Goal: Check status: Check status

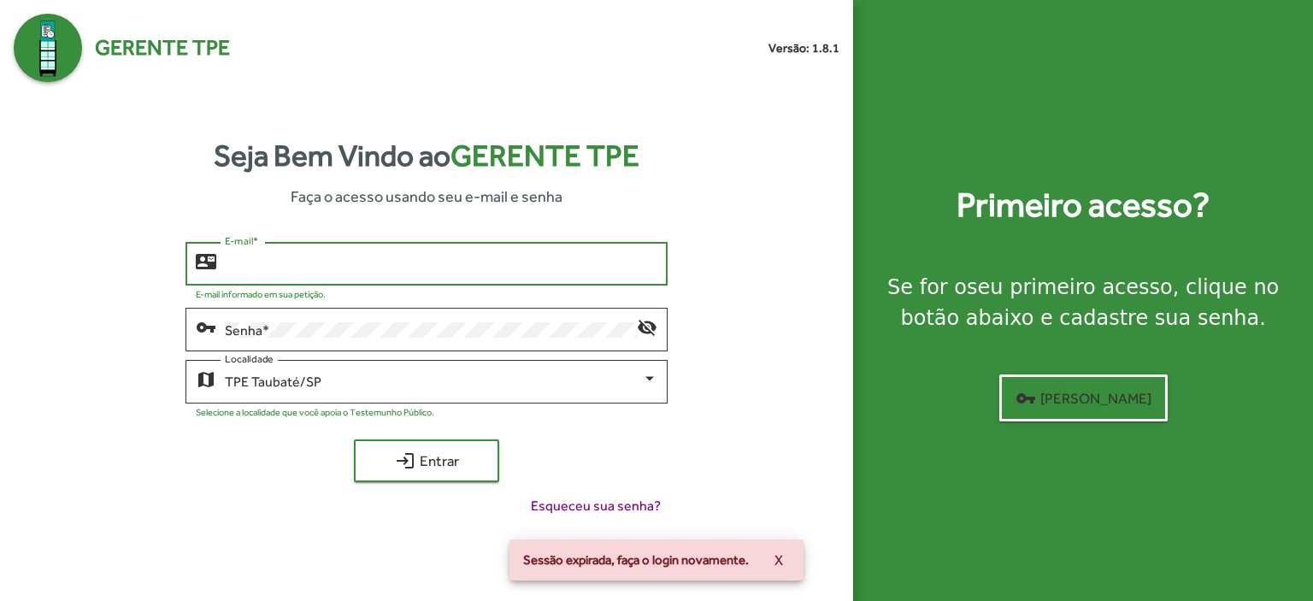
click at [256, 272] on input "E-mail *" at bounding box center [441, 263] width 433 height 15
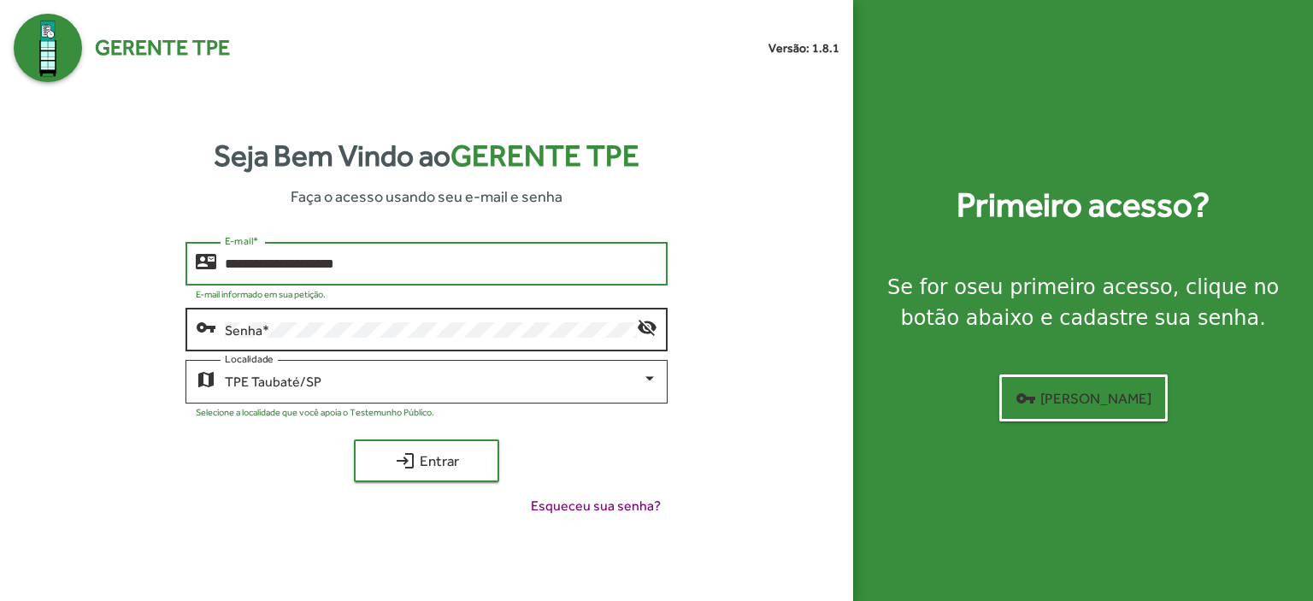
type input "**********"
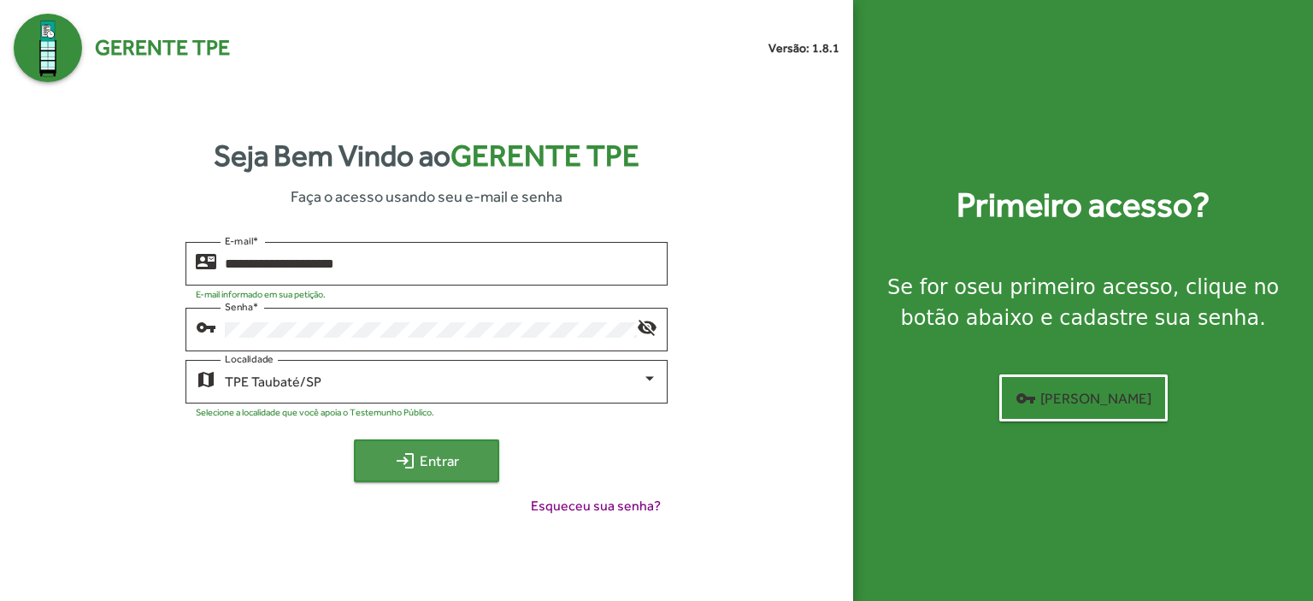
click at [454, 455] on span "login Entrar" at bounding box center [426, 460] width 115 height 31
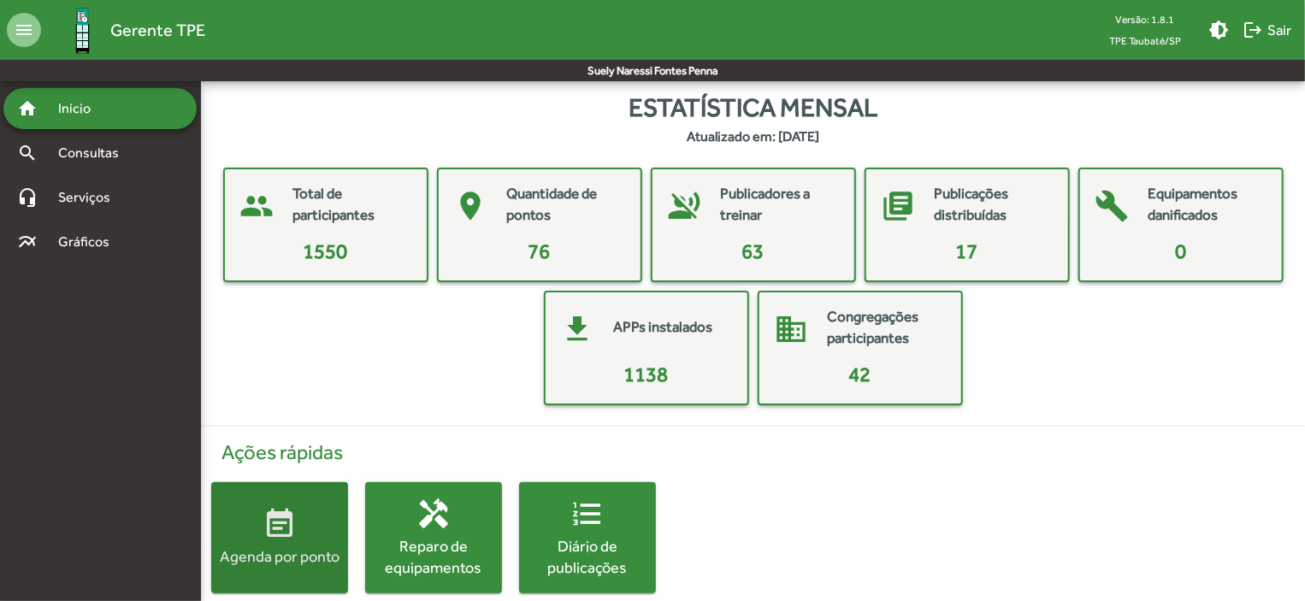
click at [306, 504] on button "event_note Agenda por ponto" at bounding box center [279, 537] width 137 height 111
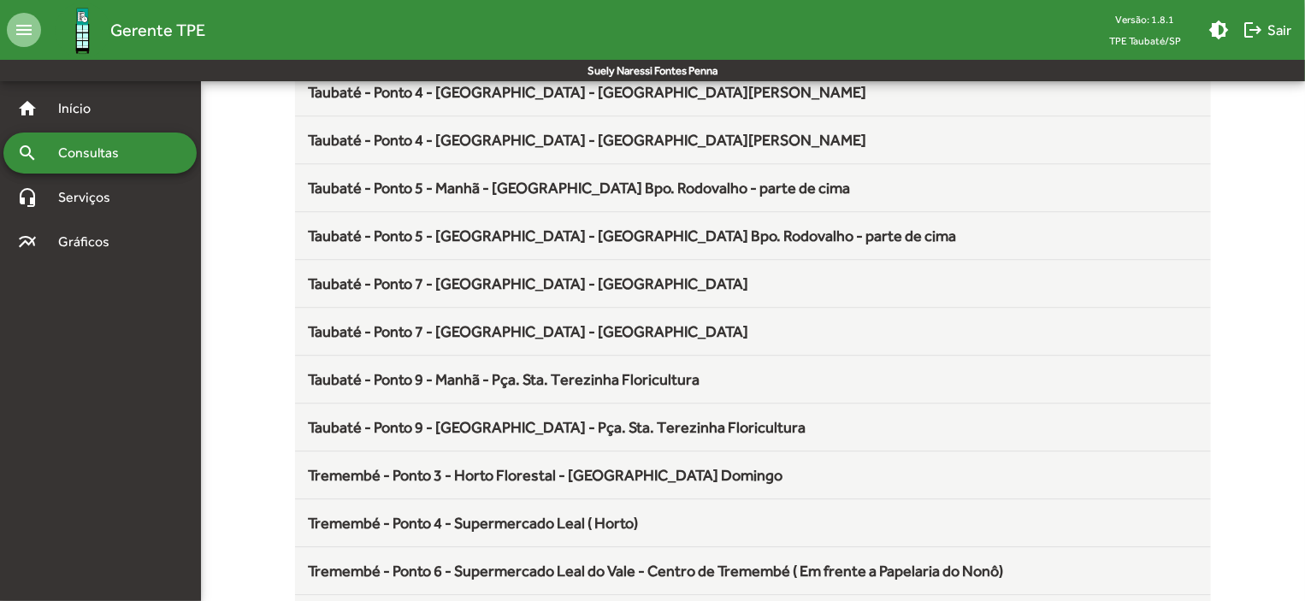
scroll to position [2254, 0]
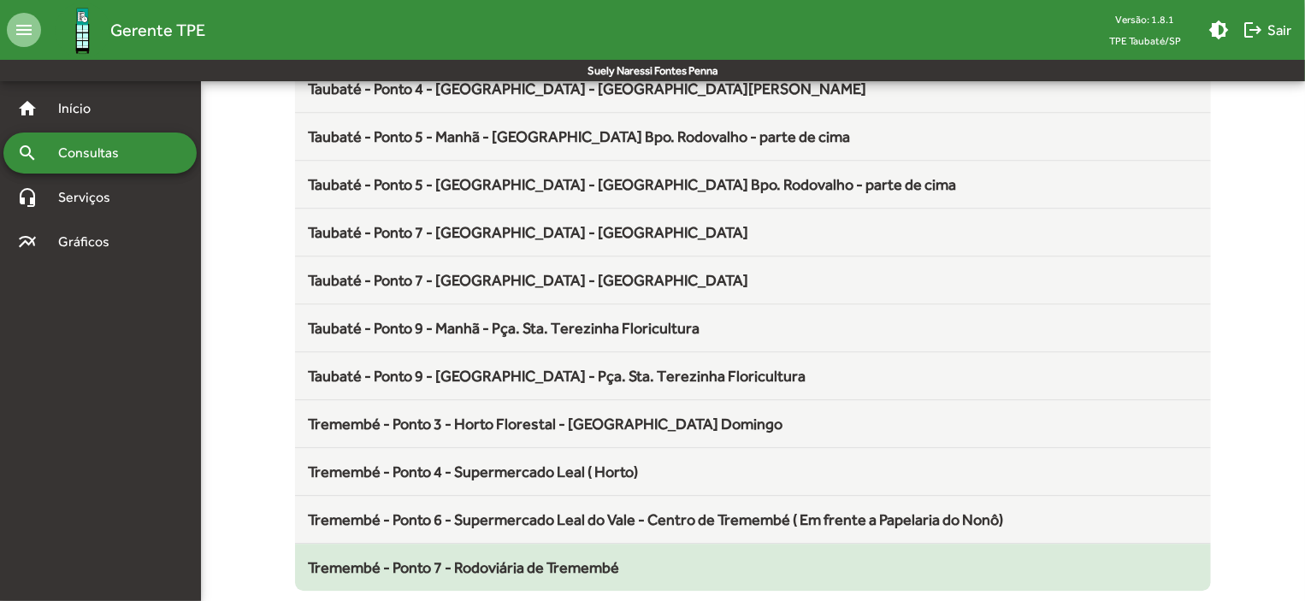
click at [612, 559] on span "Tremembé - Ponto 7 - Rodoviária de Tremembé" at bounding box center [464, 567] width 311 height 18
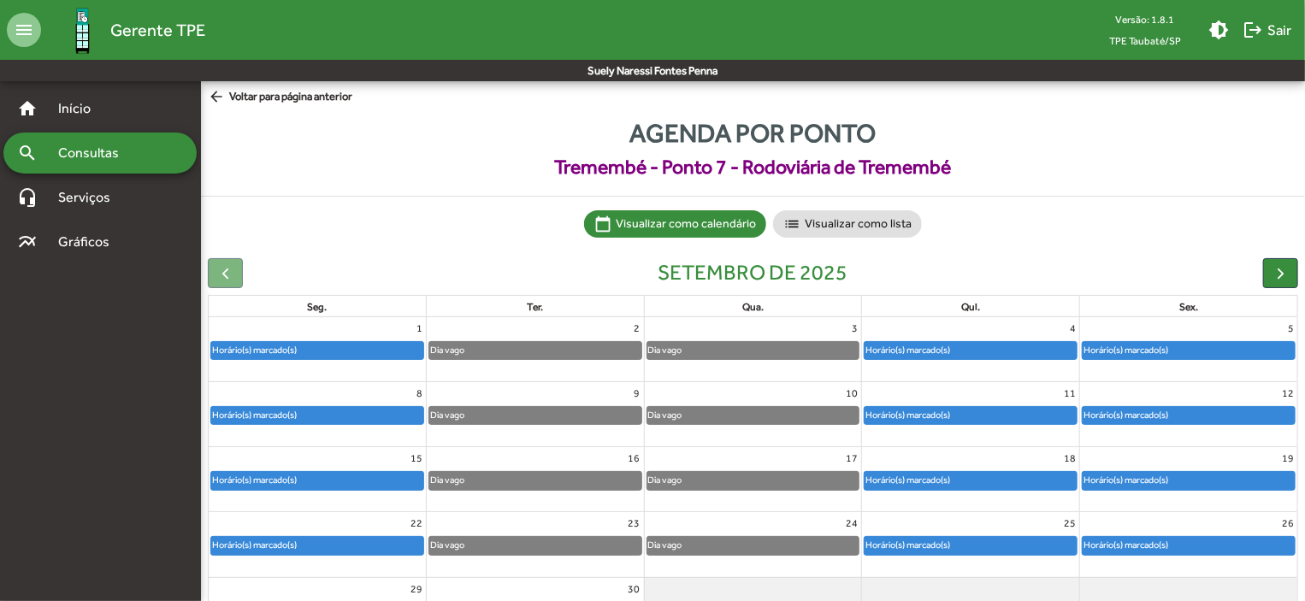
click at [1195, 478] on div "Horário(s) marcado(s)" at bounding box center [1188, 480] width 212 height 17
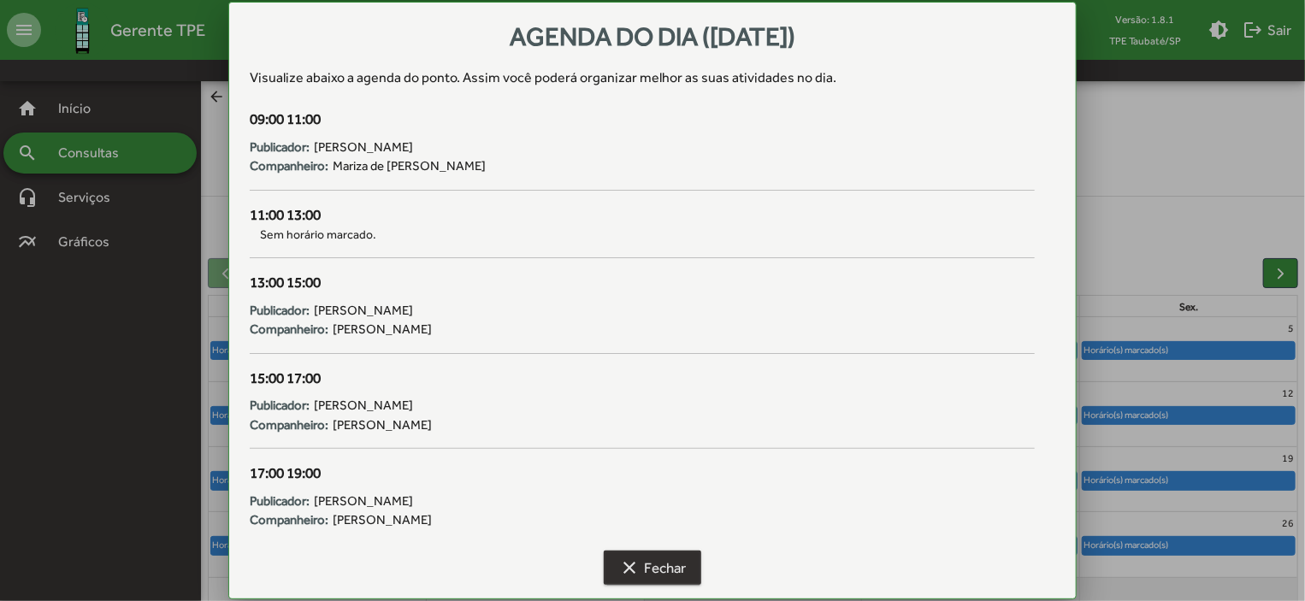
click at [657, 568] on span "clear Fechar" at bounding box center [652, 567] width 67 height 31
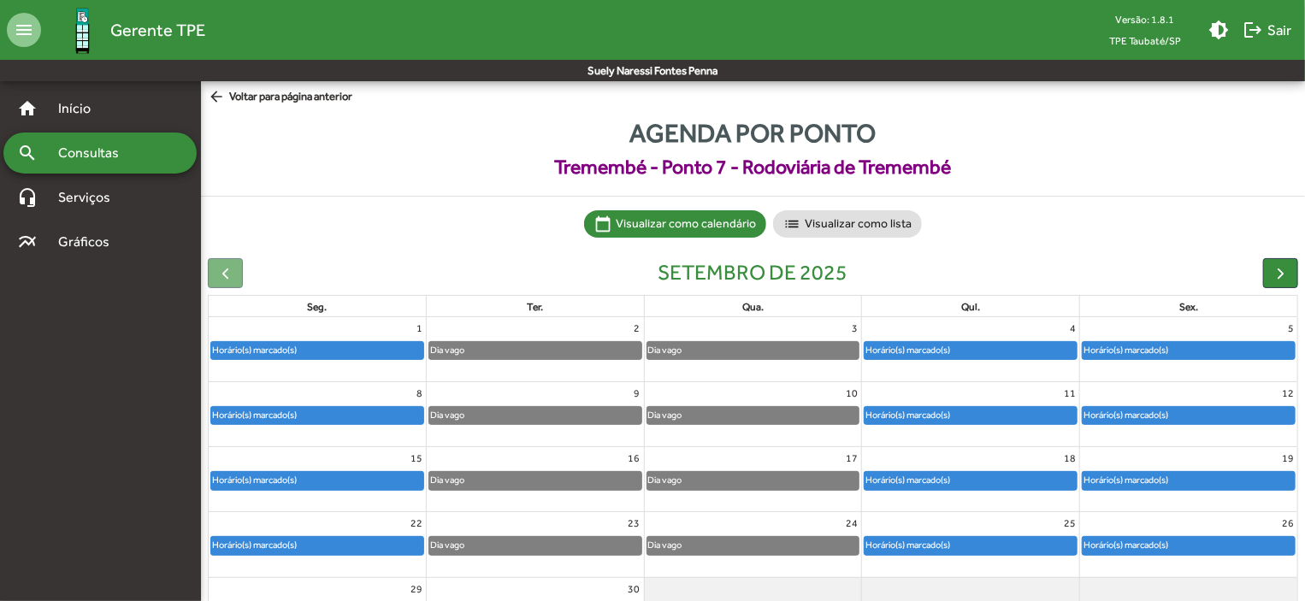
click at [213, 99] on mat-icon "arrow_back" at bounding box center [218, 97] width 21 height 19
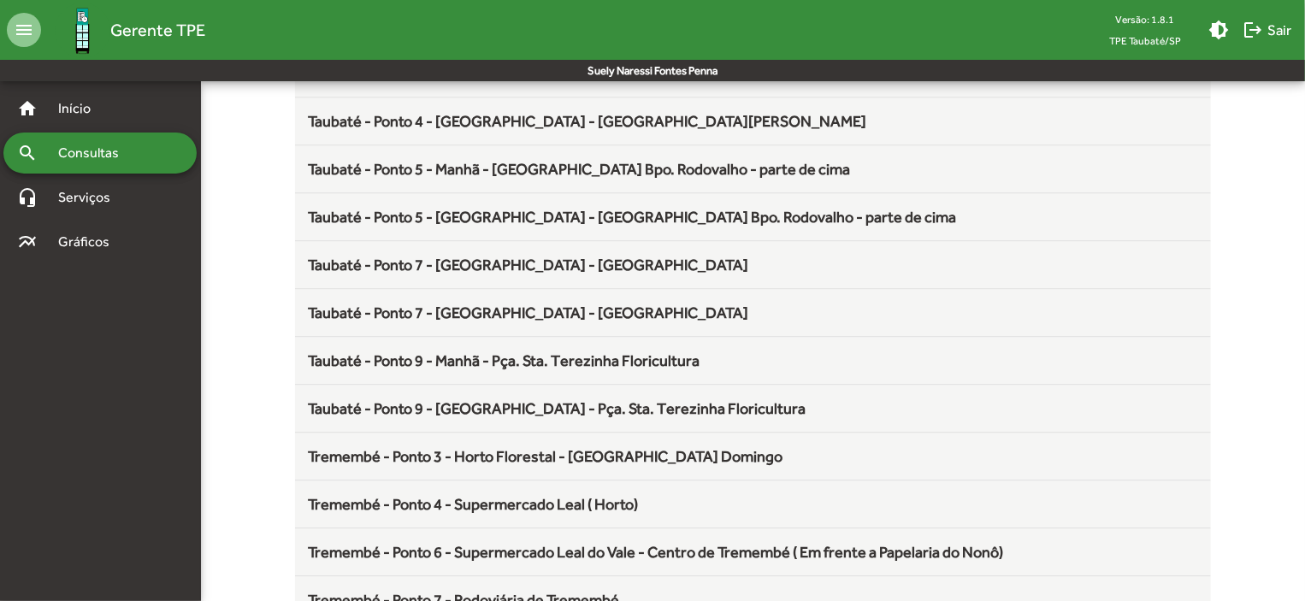
scroll to position [2254, 0]
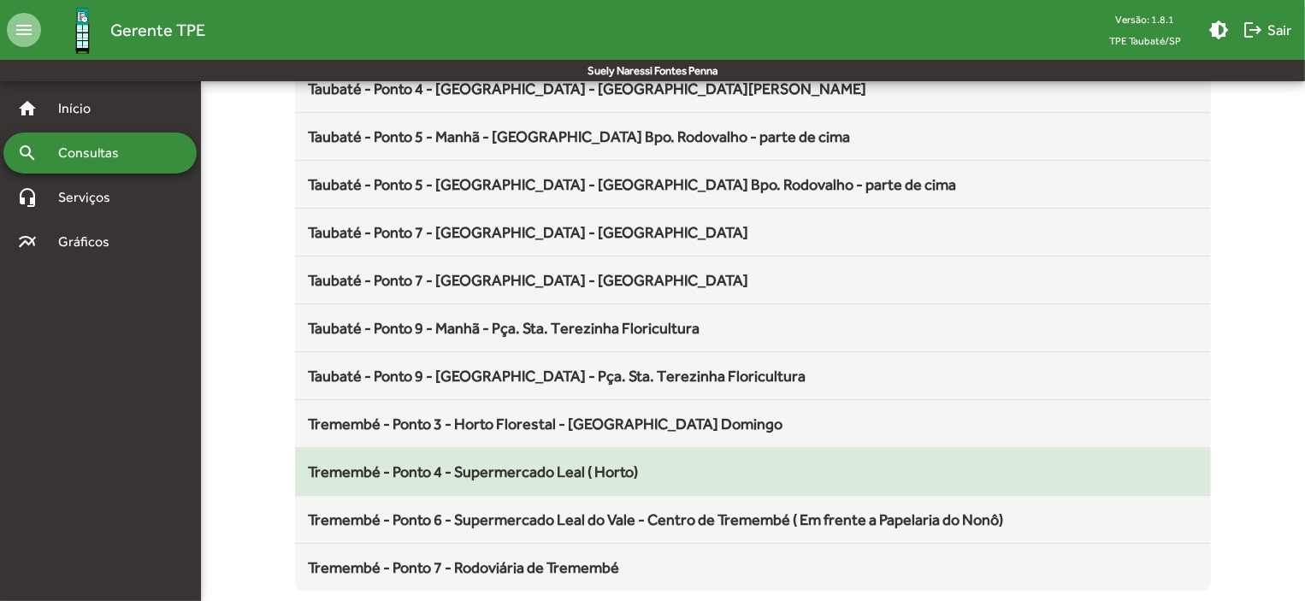
click at [616, 463] on span "Tremembé - Ponto 4 - Supermercado Leal ( Horto)" at bounding box center [474, 472] width 330 height 18
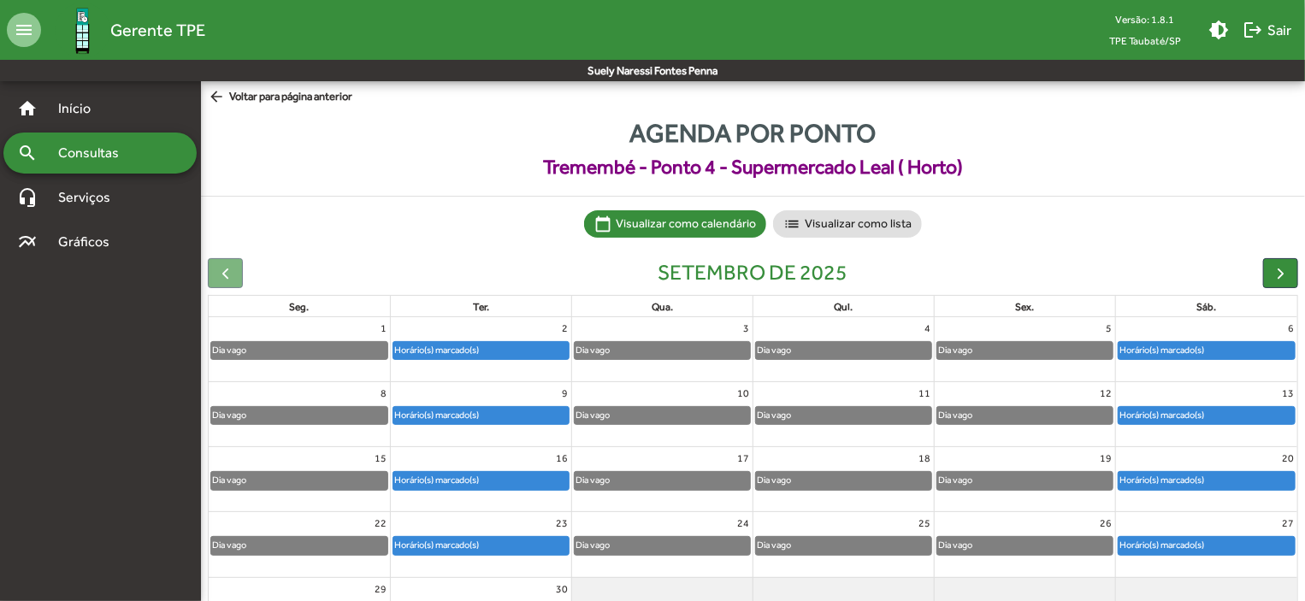
click at [1176, 478] on div "Horário(s) marcado(s)" at bounding box center [1161, 480] width 86 height 16
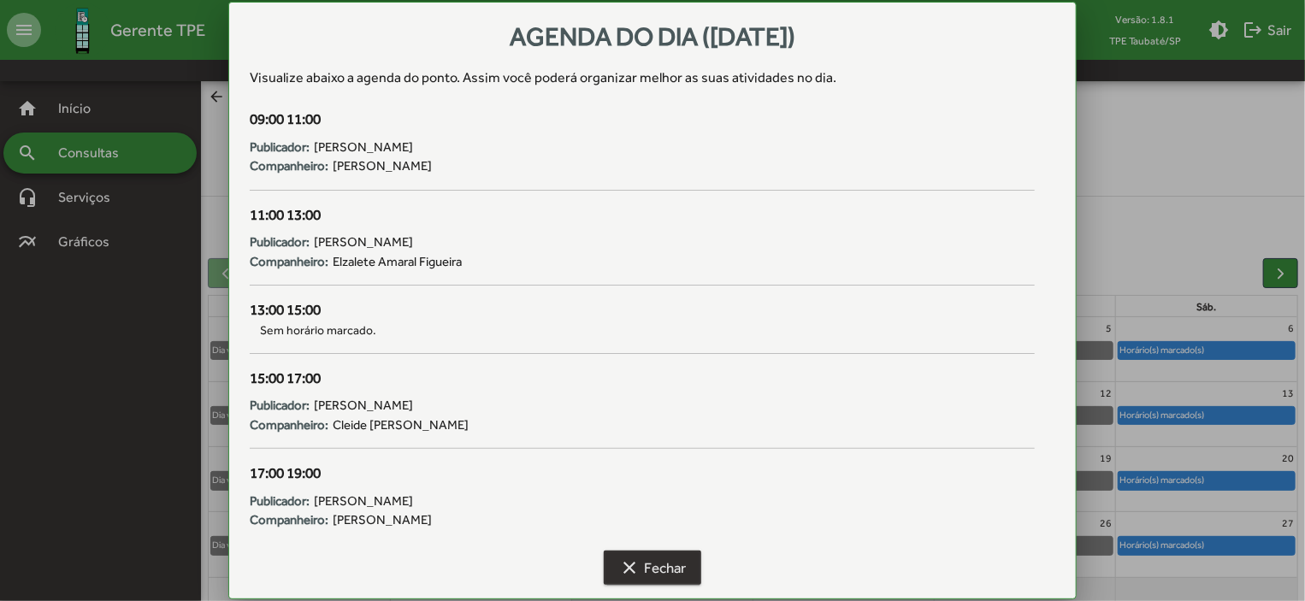
click at [626, 556] on span "clear Fechar" at bounding box center [652, 567] width 67 height 31
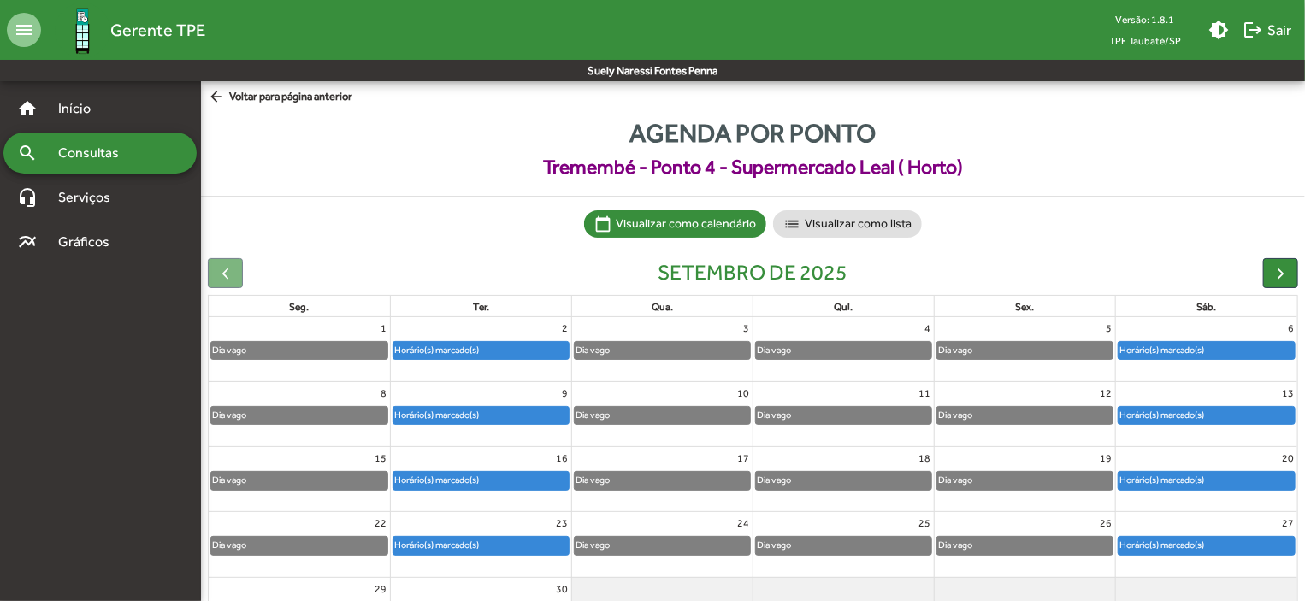
click at [222, 98] on mat-icon "arrow_back" at bounding box center [218, 97] width 21 height 19
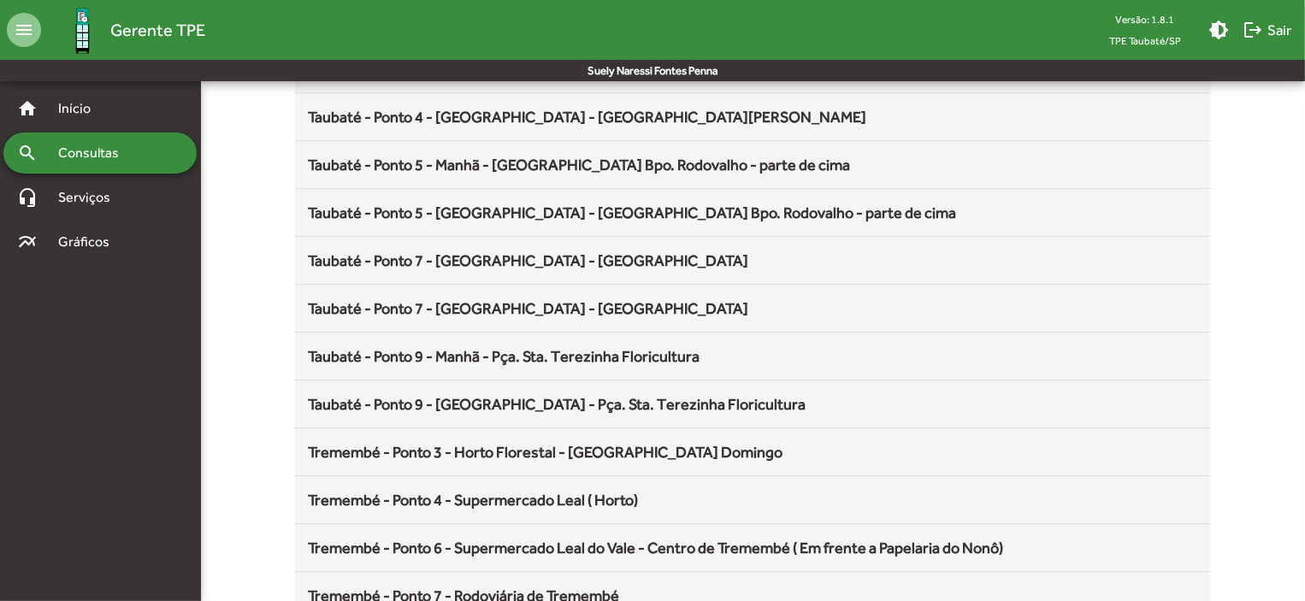
scroll to position [2254, 0]
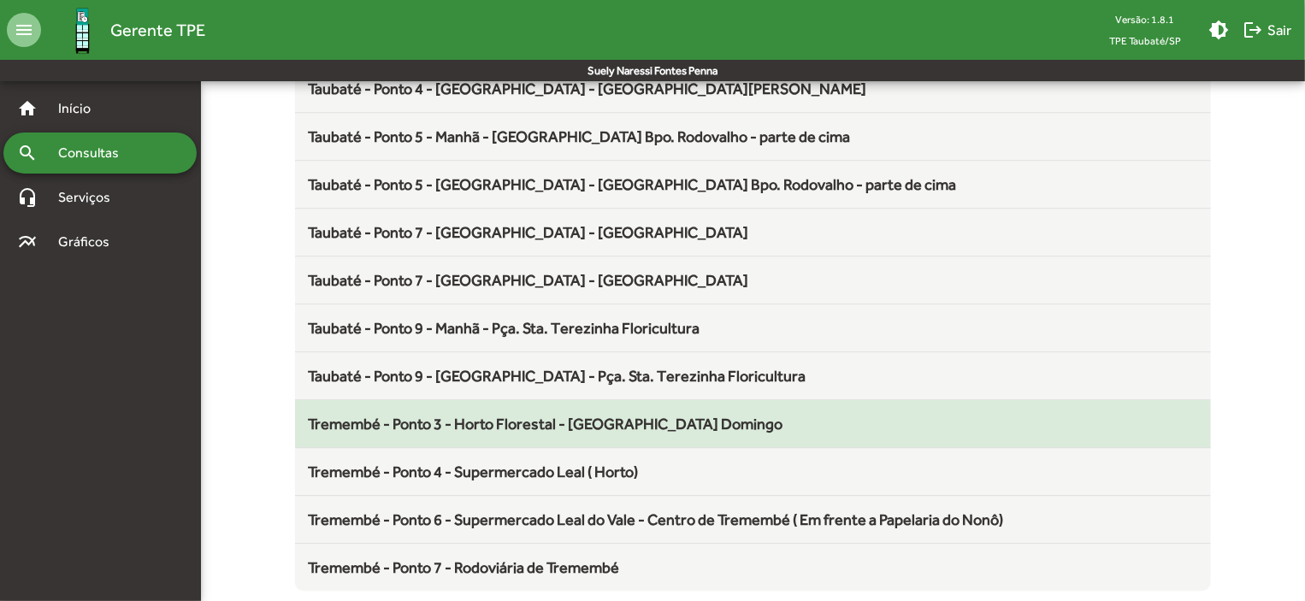
click at [665, 418] on span "Tremembé - Ponto 3 - Horto Florestal - [GEOGRAPHIC_DATA] Domingo" at bounding box center [546, 424] width 474 height 18
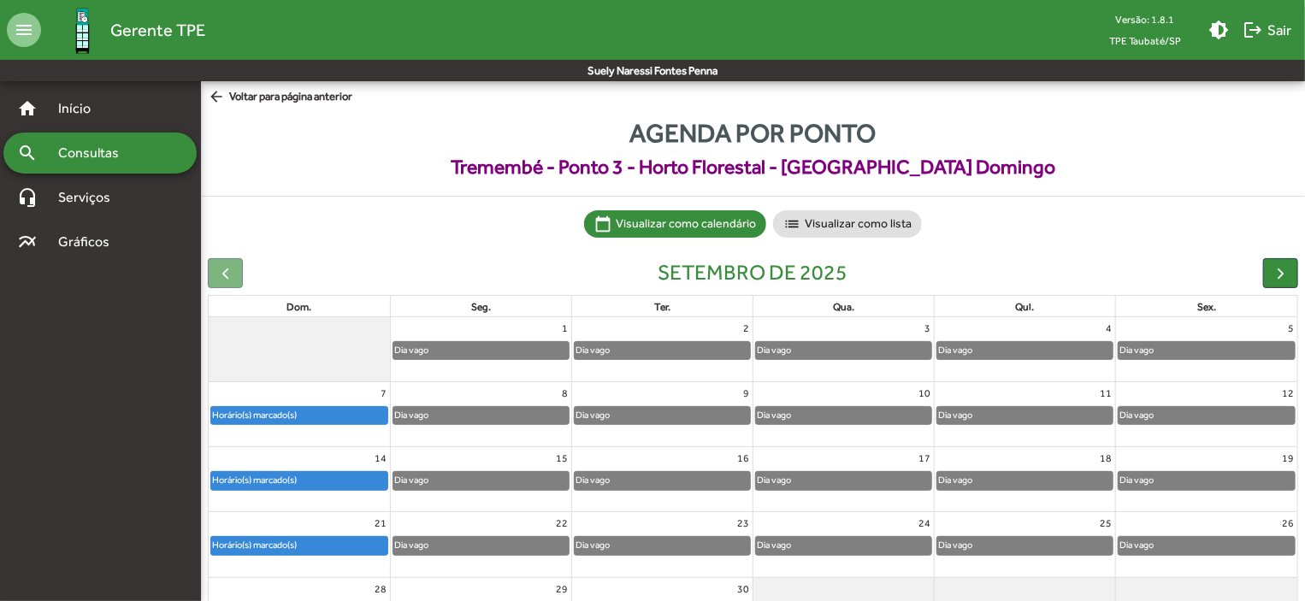
click at [330, 542] on div "Horário(s) marcado(s)" at bounding box center [299, 545] width 176 height 17
